Goal: Information Seeking & Learning: Learn about a topic

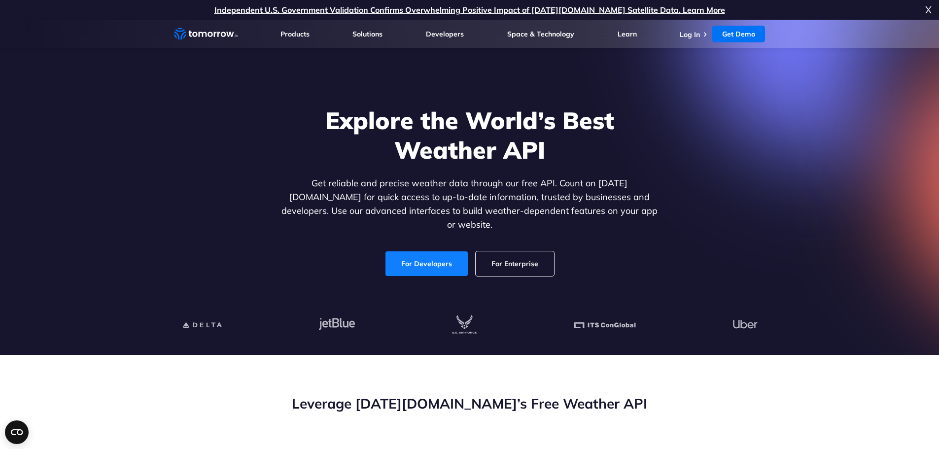
click at [436, 253] on link "For Developers" at bounding box center [427, 263] width 82 height 25
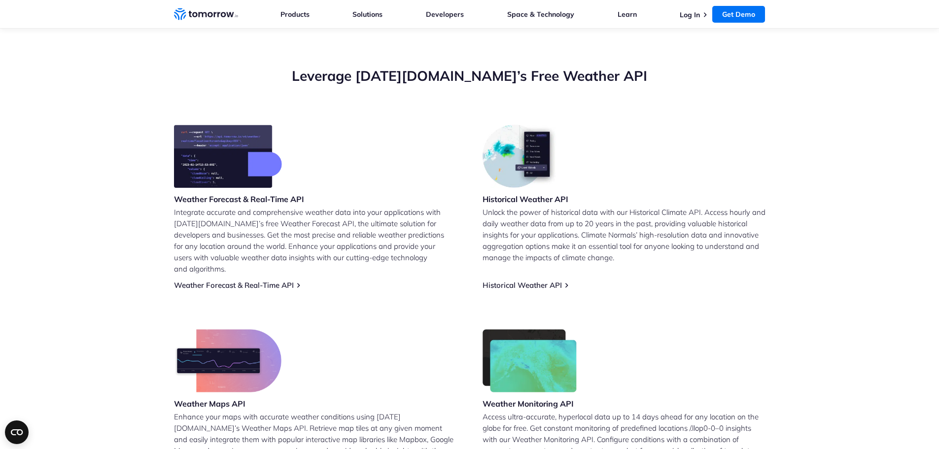
scroll to position [444, 0]
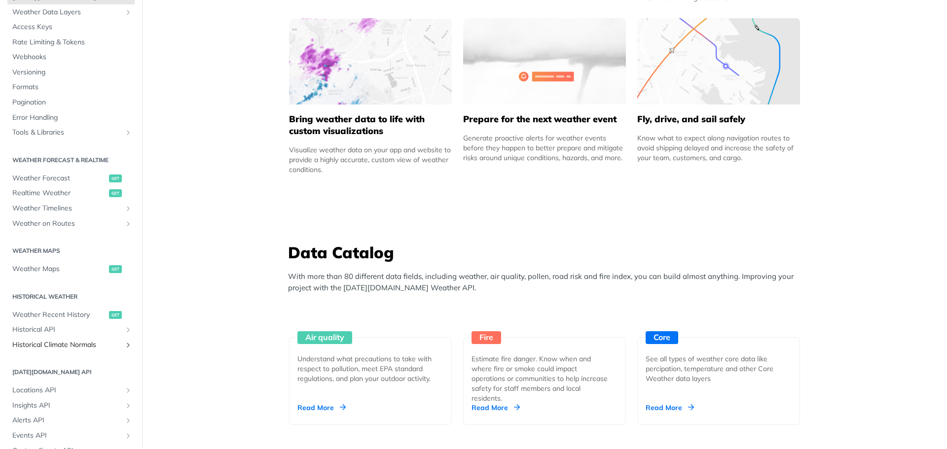
scroll to position [58, 0]
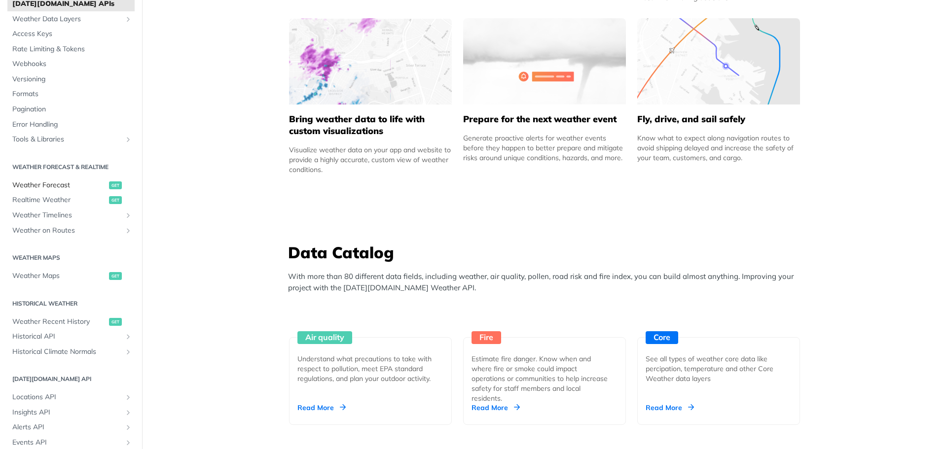
click at [59, 185] on span "Weather Forecast" at bounding box center [59, 185] width 94 height 10
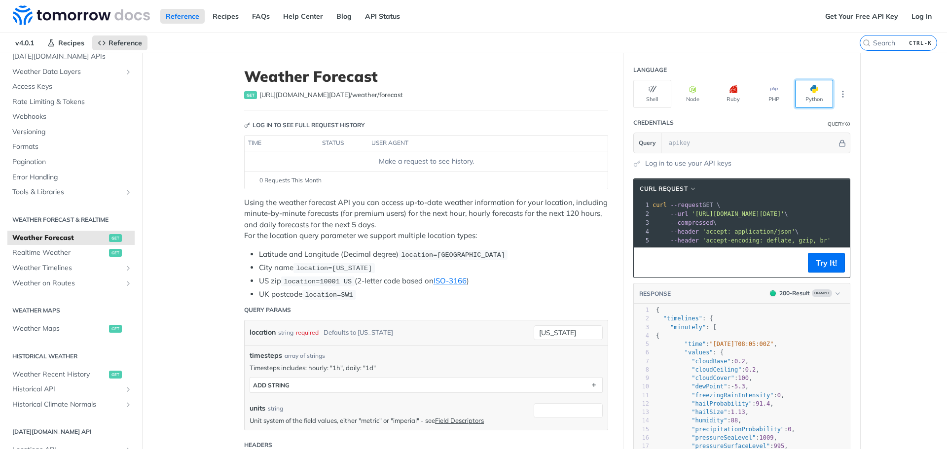
click at [818, 90] on span "button" at bounding box center [818, 89] width 0 height 8
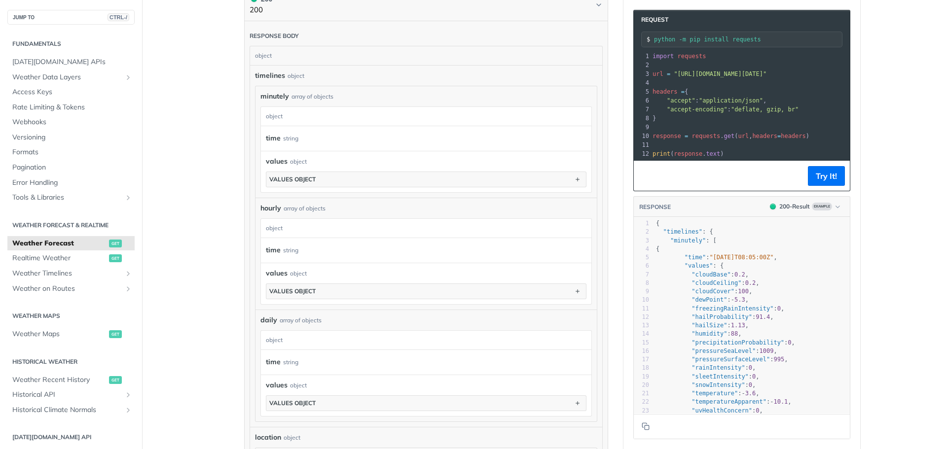
scroll to position [542, 0]
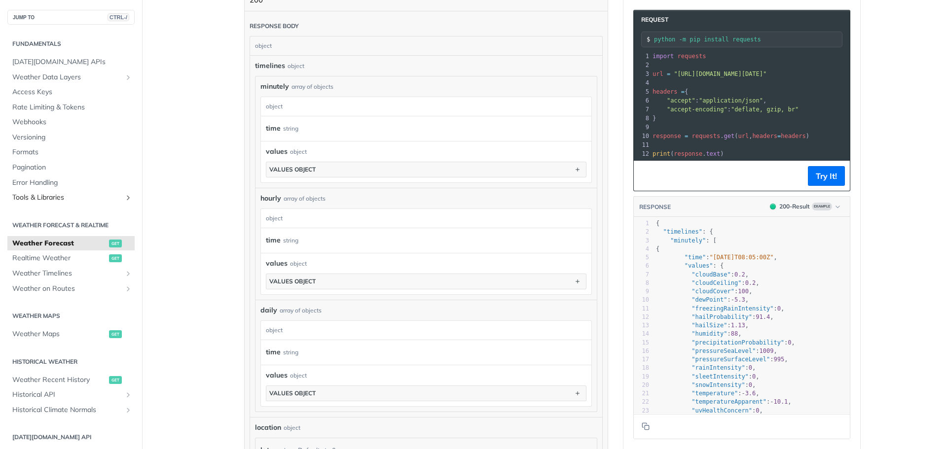
click at [46, 198] on span "Tools & Libraries" at bounding box center [66, 198] width 109 height 10
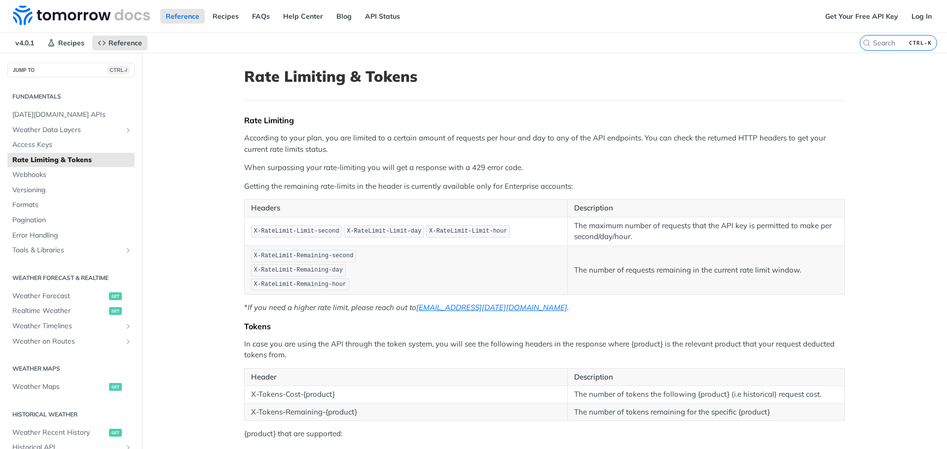
click at [321, 113] on article "Rate Limiting & Tokens Rate Limiting According to your plan, you are limited to…" at bounding box center [544, 347] width 631 height 589
